Goal: Information Seeking & Learning: Learn about a topic

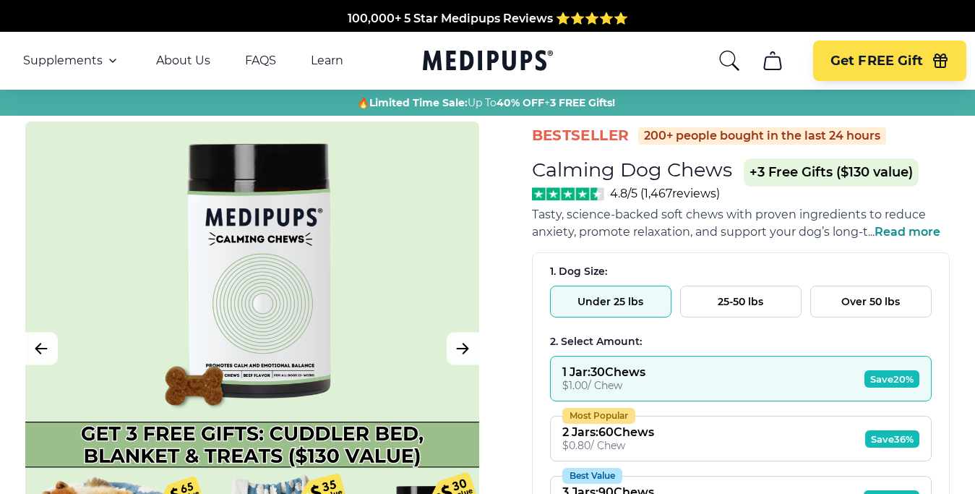
click at [899, 380] on span "Save 20%" at bounding box center [892, 378] width 55 height 17
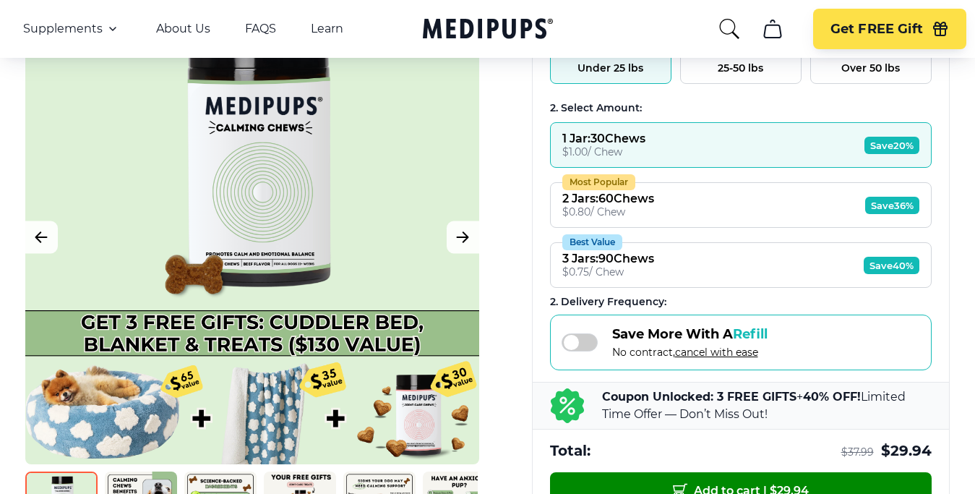
scroll to position [221, 0]
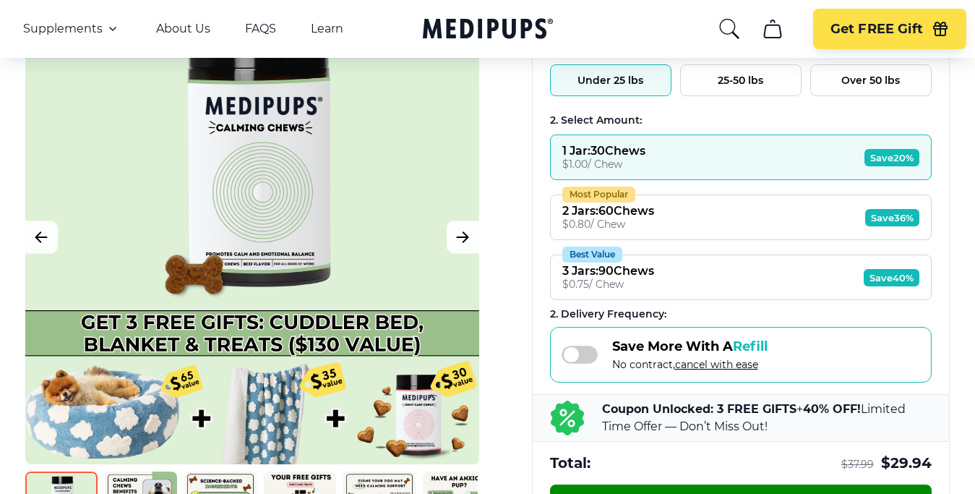
click at [620, 212] on div "2 Jars : 60 Chews" at bounding box center [609, 211] width 92 height 14
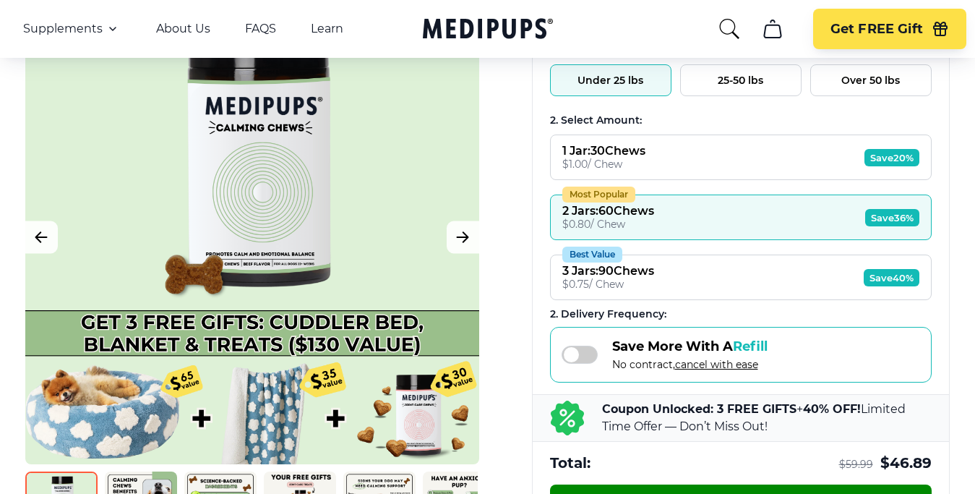
click at [594, 211] on div "2 Jars : 60 Chews" at bounding box center [609, 211] width 92 height 14
click at [914, 214] on span "Save 36%" at bounding box center [893, 217] width 54 height 17
click at [686, 217] on button "Most Popular 2 Jars : 60 Chews $ 0.80 / Chew Save 36%" at bounding box center [741, 218] width 382 height 46
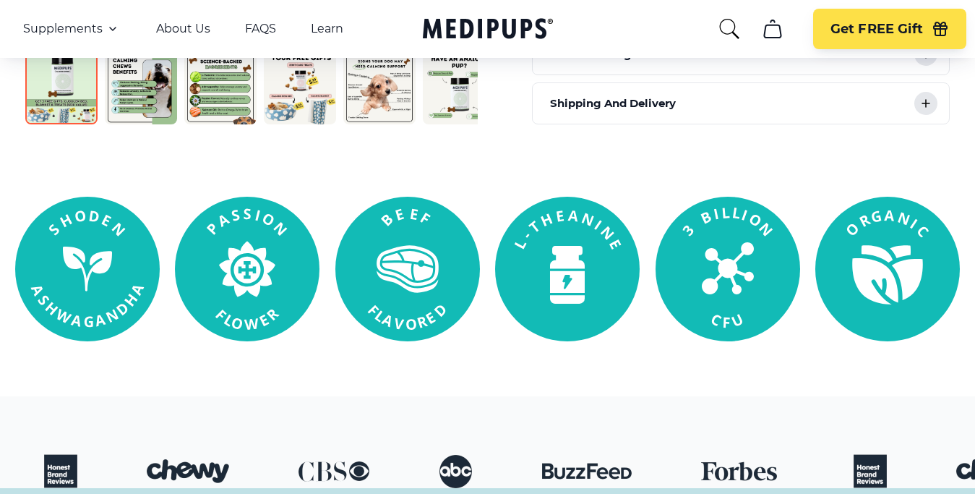
scroll to position [885, 0]
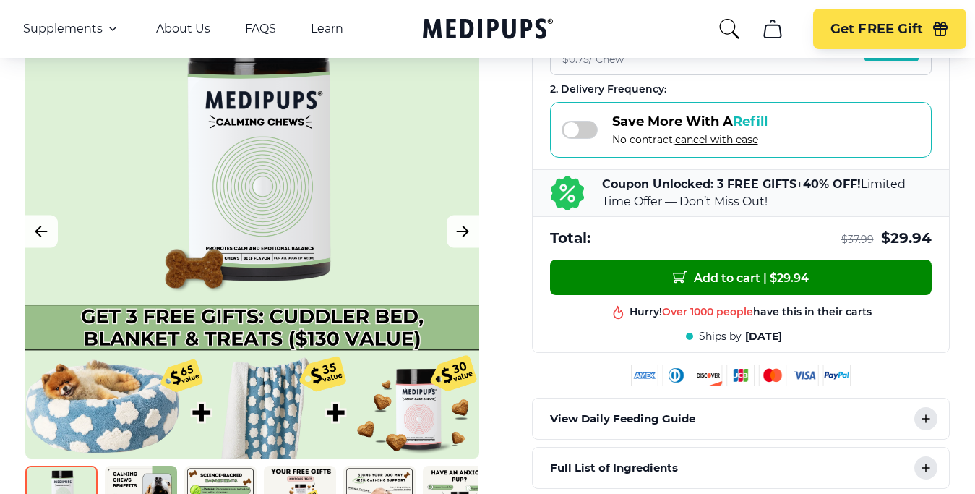
scroll to position [516, 0]
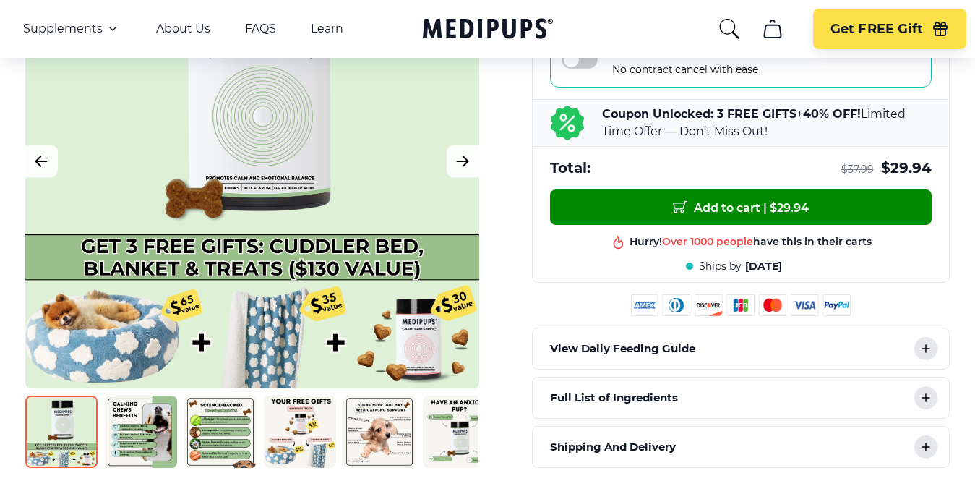
click at [665, 400] on p "Full List of Ingredients" at bounding box center [614, 397] width 128 height 17
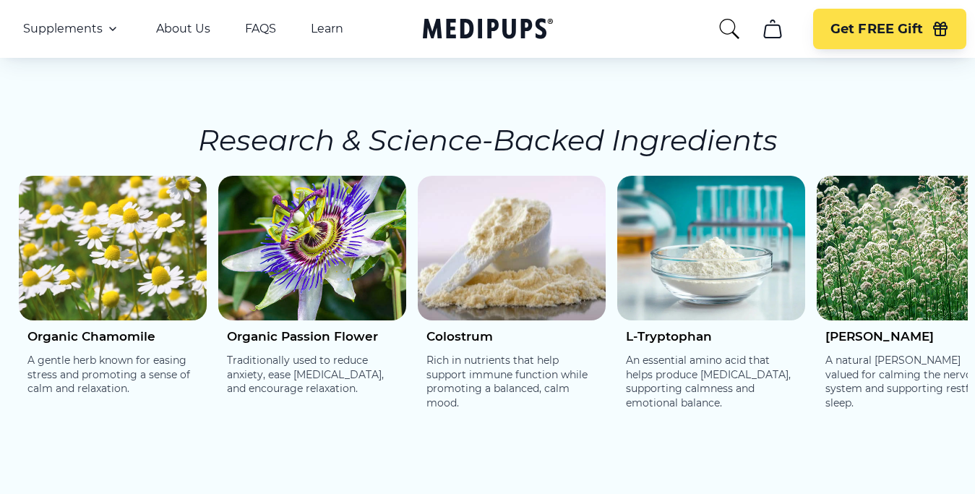
scroll to position [2581, 0]
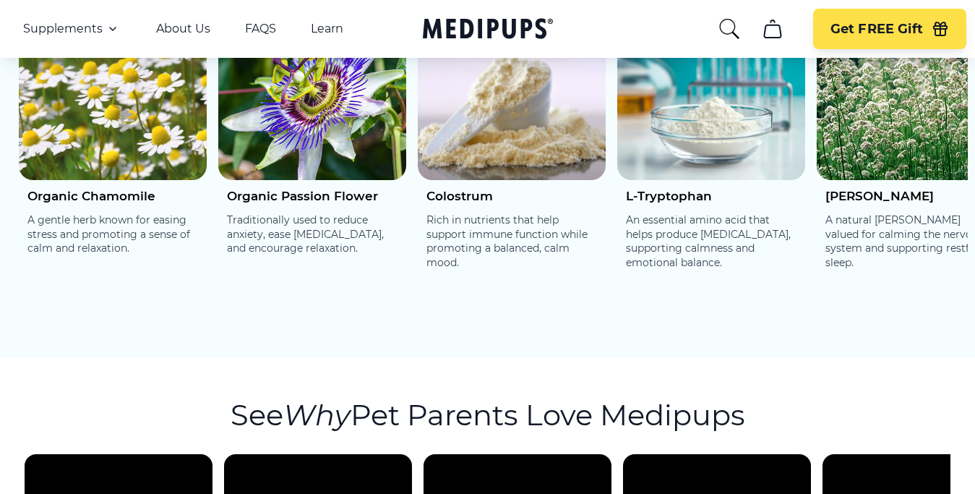
click at [919, 130] on img at bounding box center [911, 107] width 188 height 145
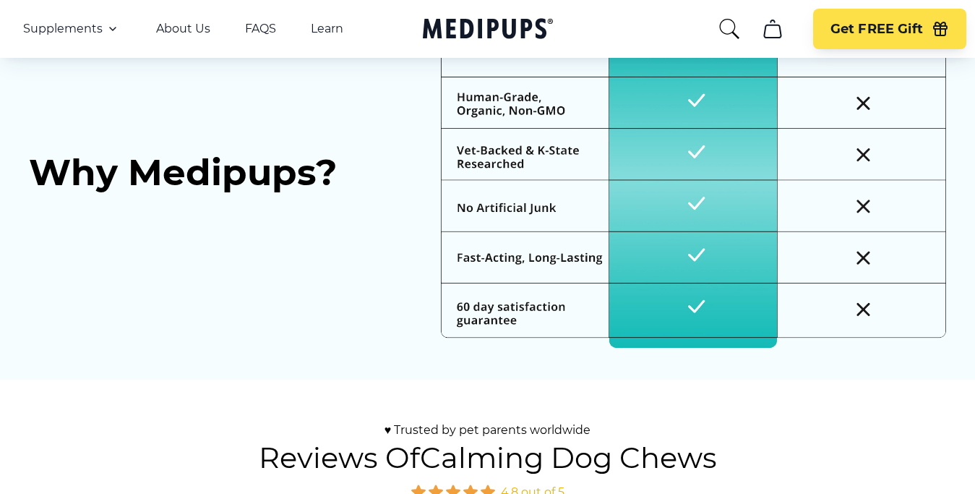
scroll to position [4147, 0]
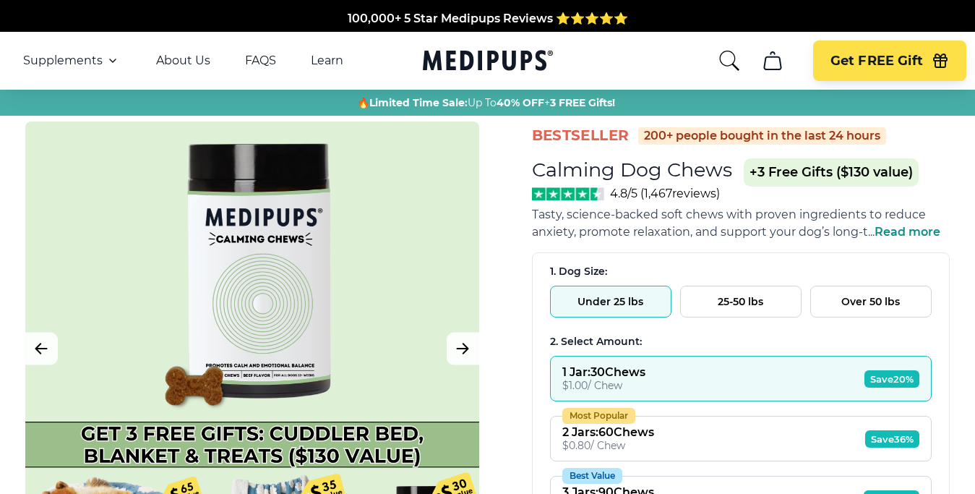
scroll to position [4430, 0]
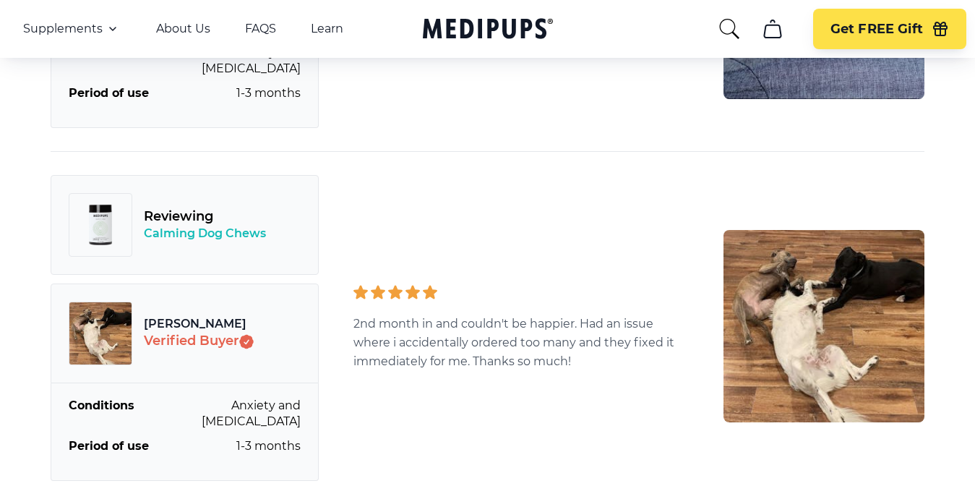
click at [904, 383] on img at bounding box center [824, 326] width 201 height 192
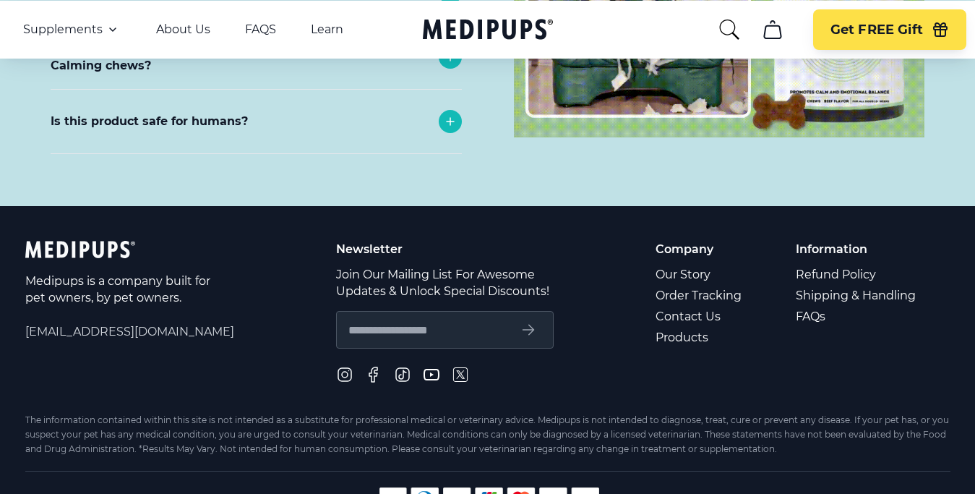
scroll to position [6568, 0]
